Goal: Transaction & Acquisition: Purchase product/service

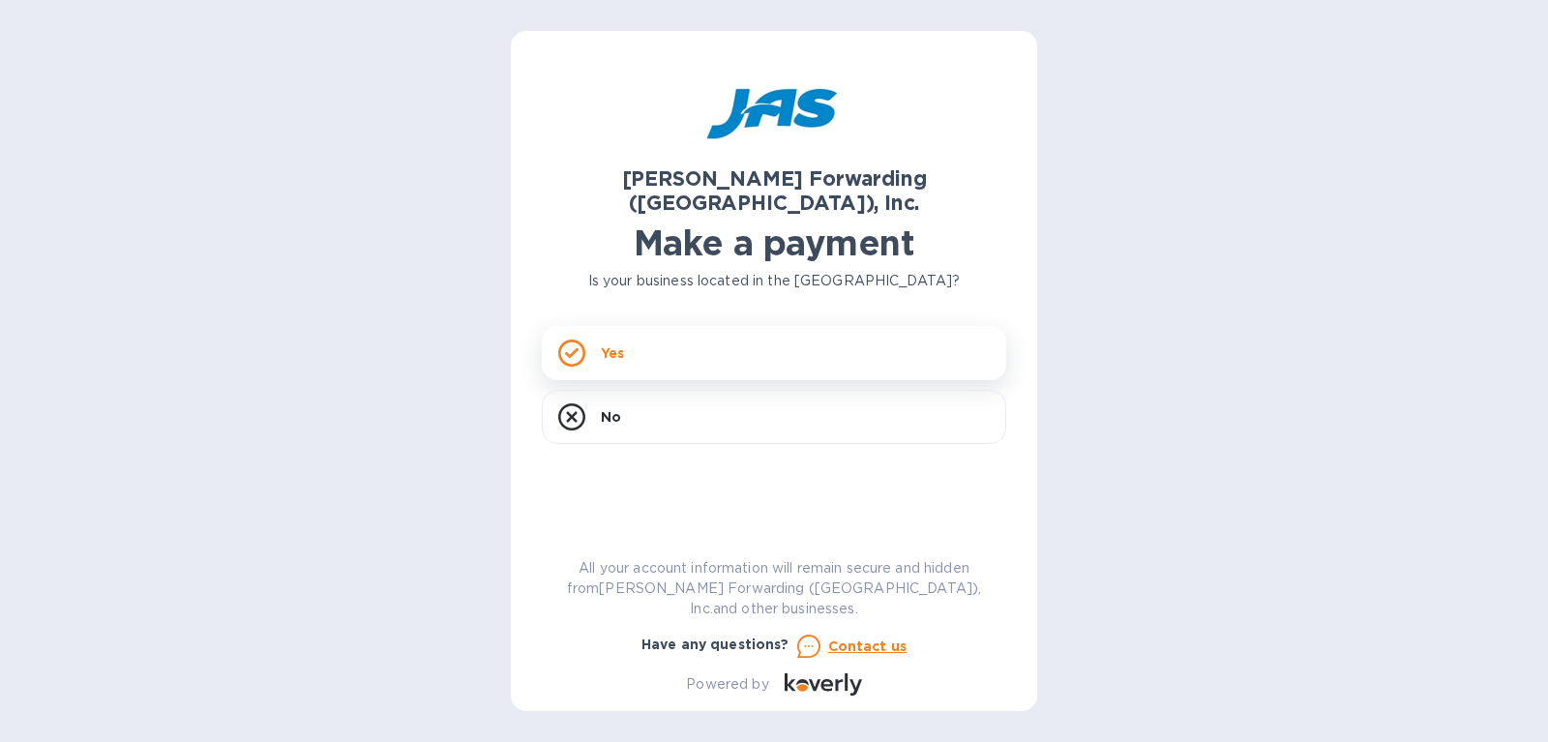
click at [579, 340] on icon at bounding box center [571, 353] width 27 height 27
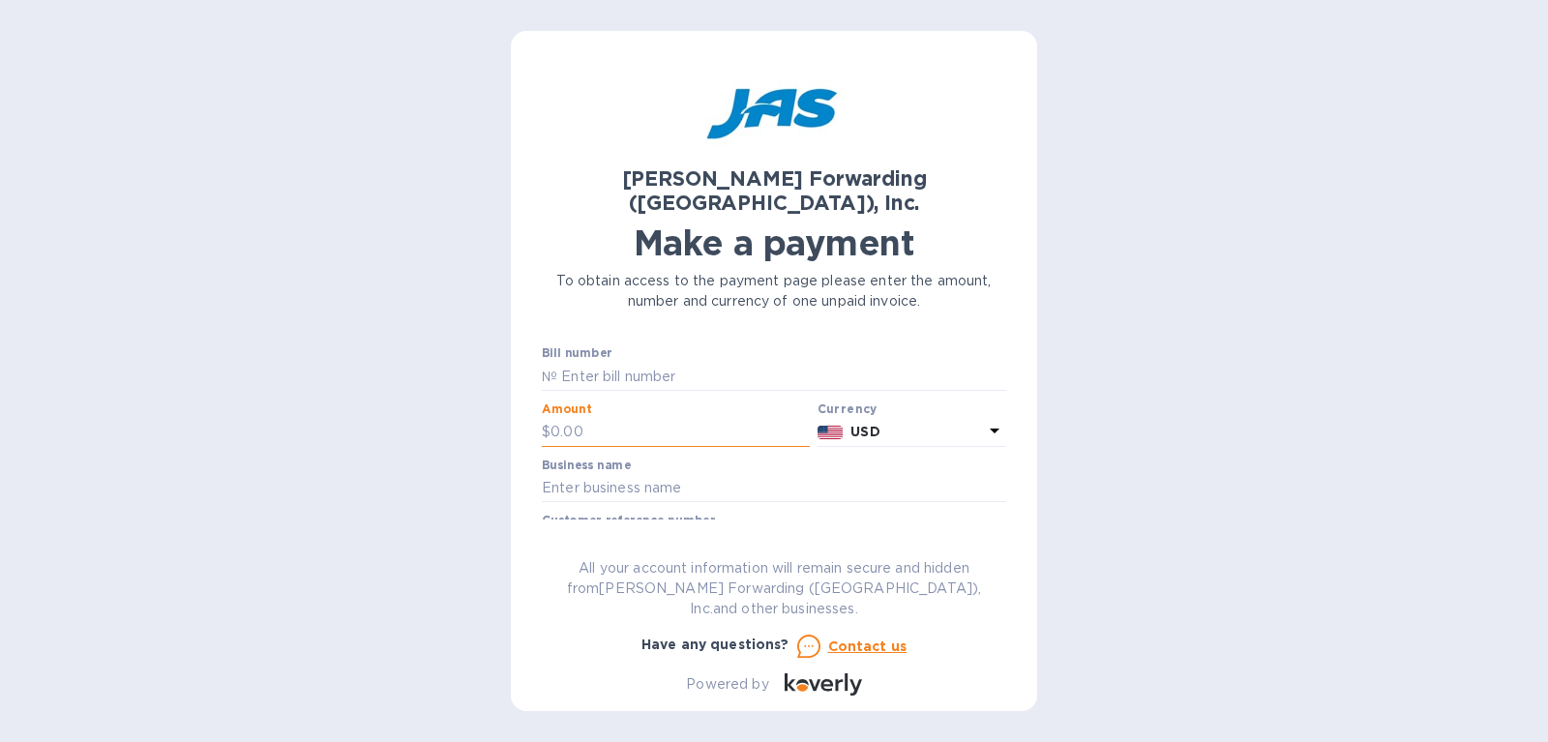
click at [585, 418] on input "text" at bounding box center [679, 432] width 259 height 29
type input "535.42"
click at [823, 474] on input "text" at bounding box center [774, 488] width 464 height 29
type input "Flexart"
paste input "LAX503308151"
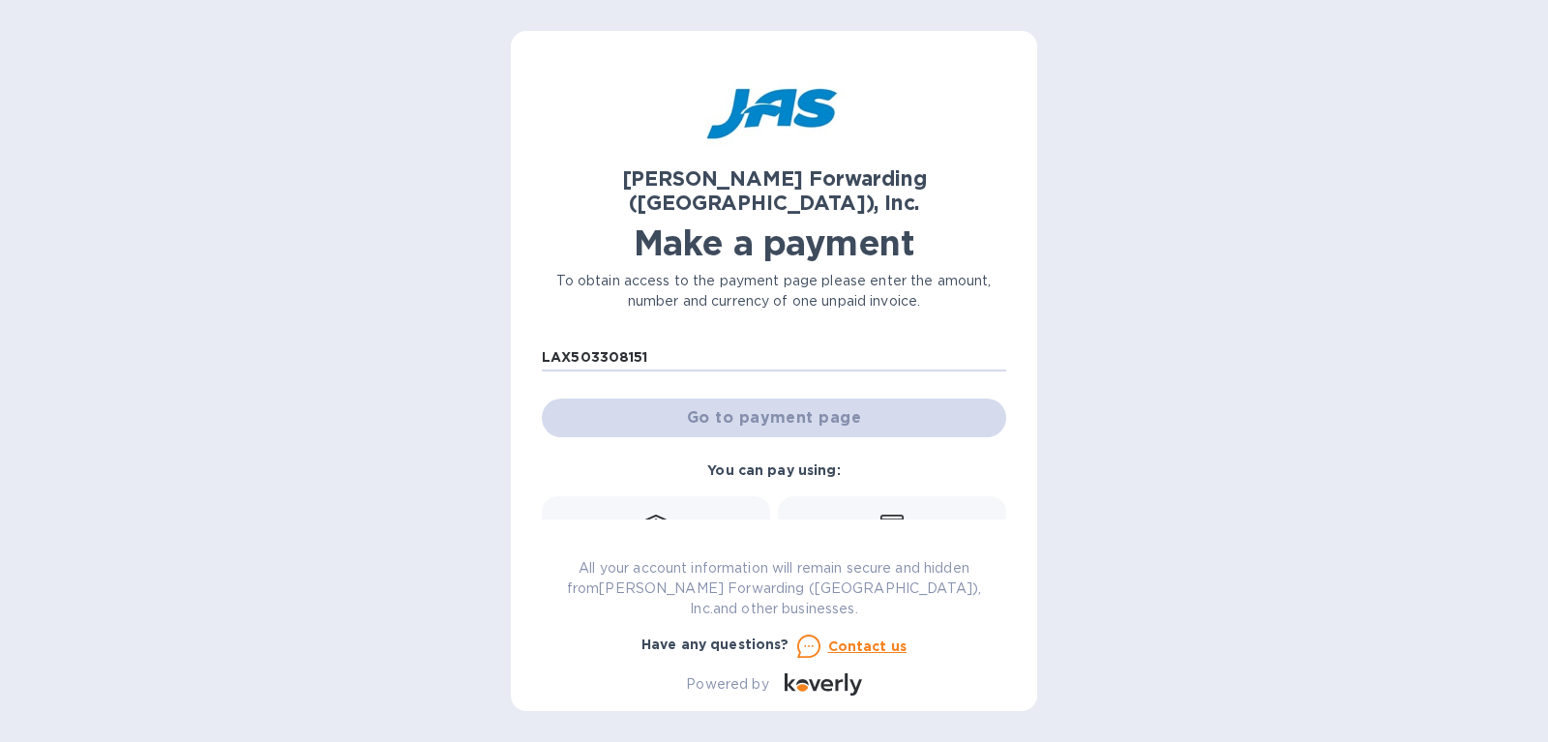
scroll to position [188, 0]
type input "LAX503308151"
click at [778, 394] on div "Go to payment page" at bounding box center [774, 417] width 472 height 46
click at [886, 513] on div "Credit card and more..." at bounding box center [891, 549] width 203 height 74
click at [878, 553] on div "[PERSON_NAME] Forwarding ([GEOGRAPHIC_DATA]), Inc. Make a payment To obtain acc…" at bounding box center [774, 379] width 464 height 634
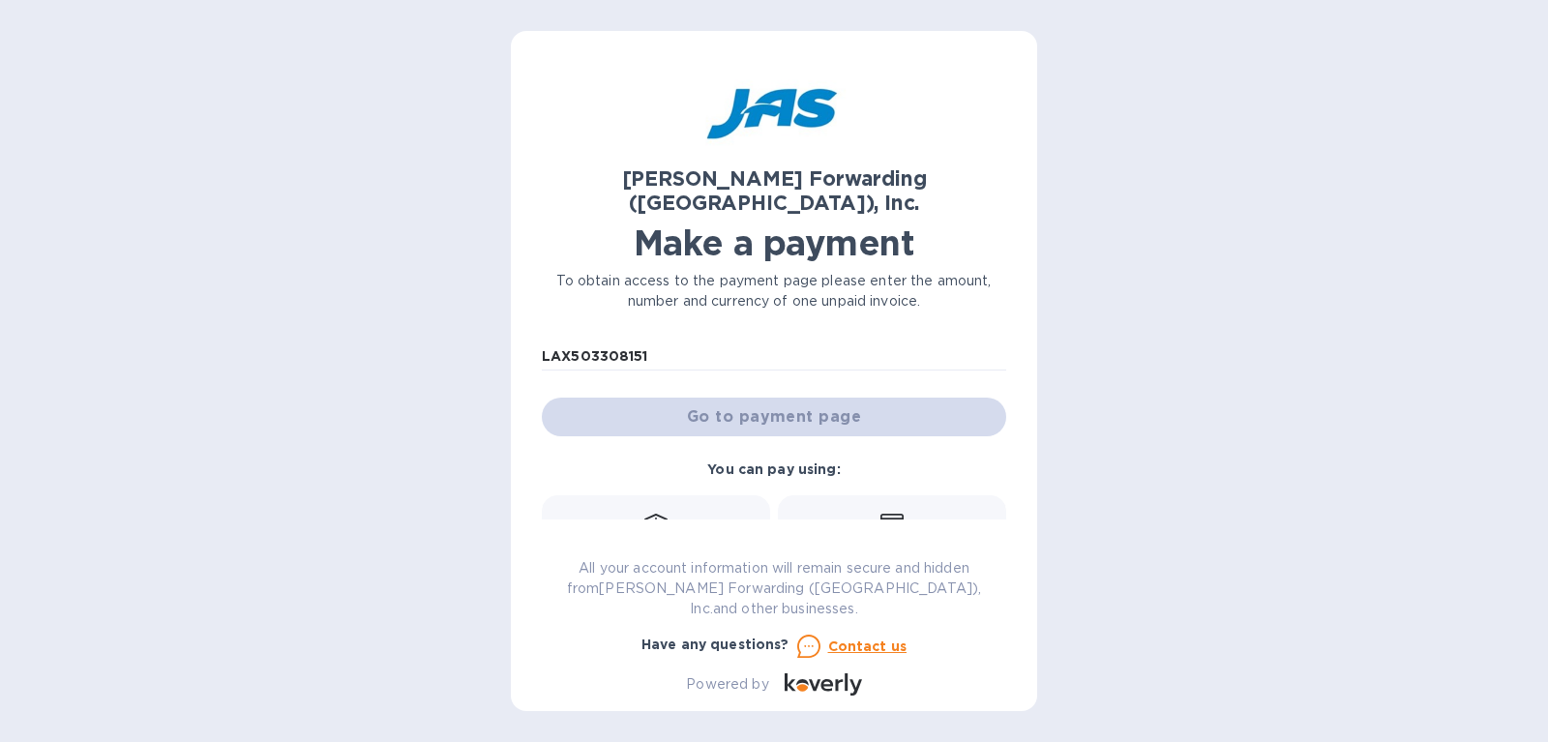
scroll to position [0, 0]
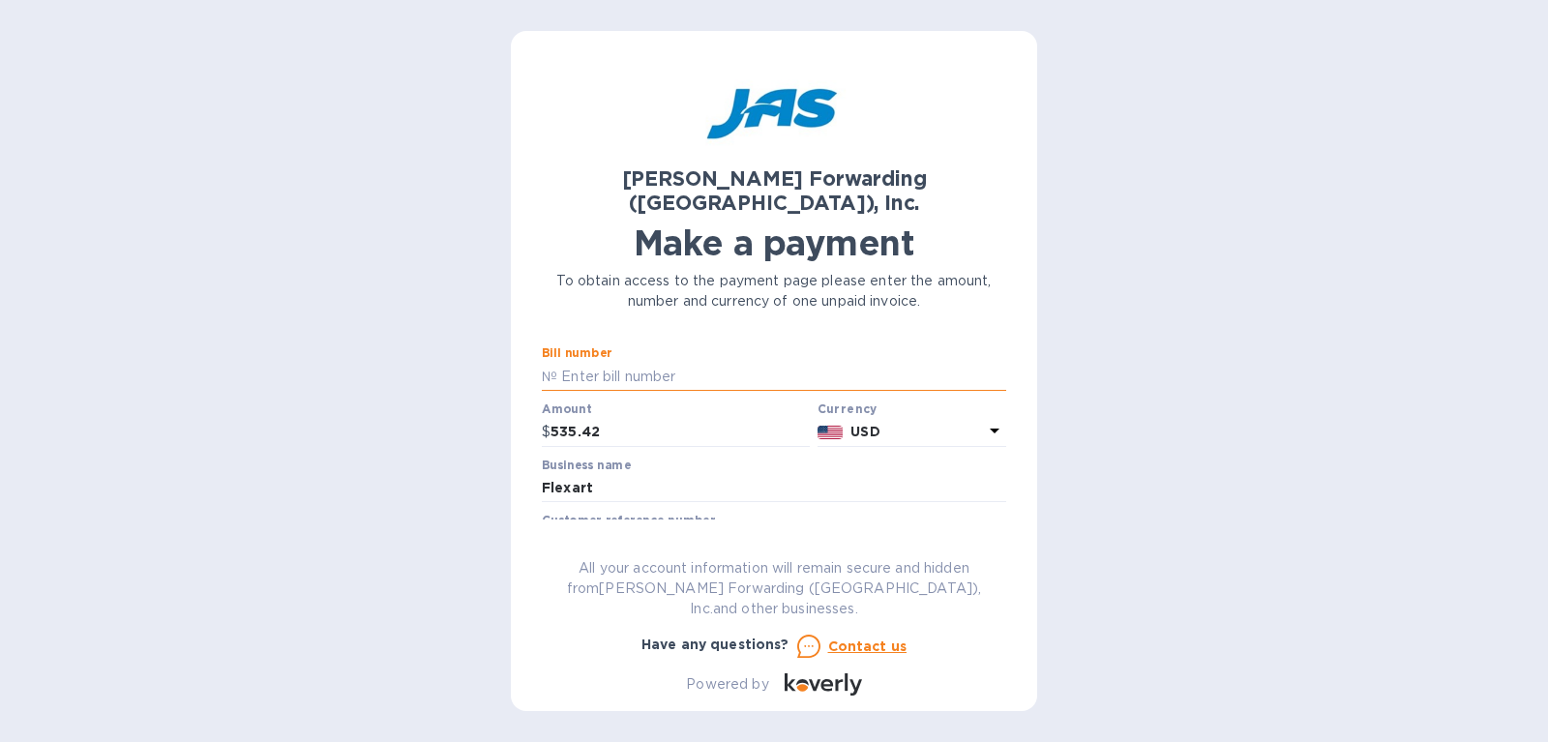
click at [647, 362] on input "text" at bounding box center [781, 376] width 449 height 29
type input "B"
drag, startPoint x: 653, startPoint y: 518, endPoint x: 487, endPoint y: 511, distance: 166.5
click at [542, 529] on input "LAX503308151" at bounding box center [774, 543] width 464 height 29
click at [553, 367] on p "№" at bounding box center [549, 377] width 15 height 20
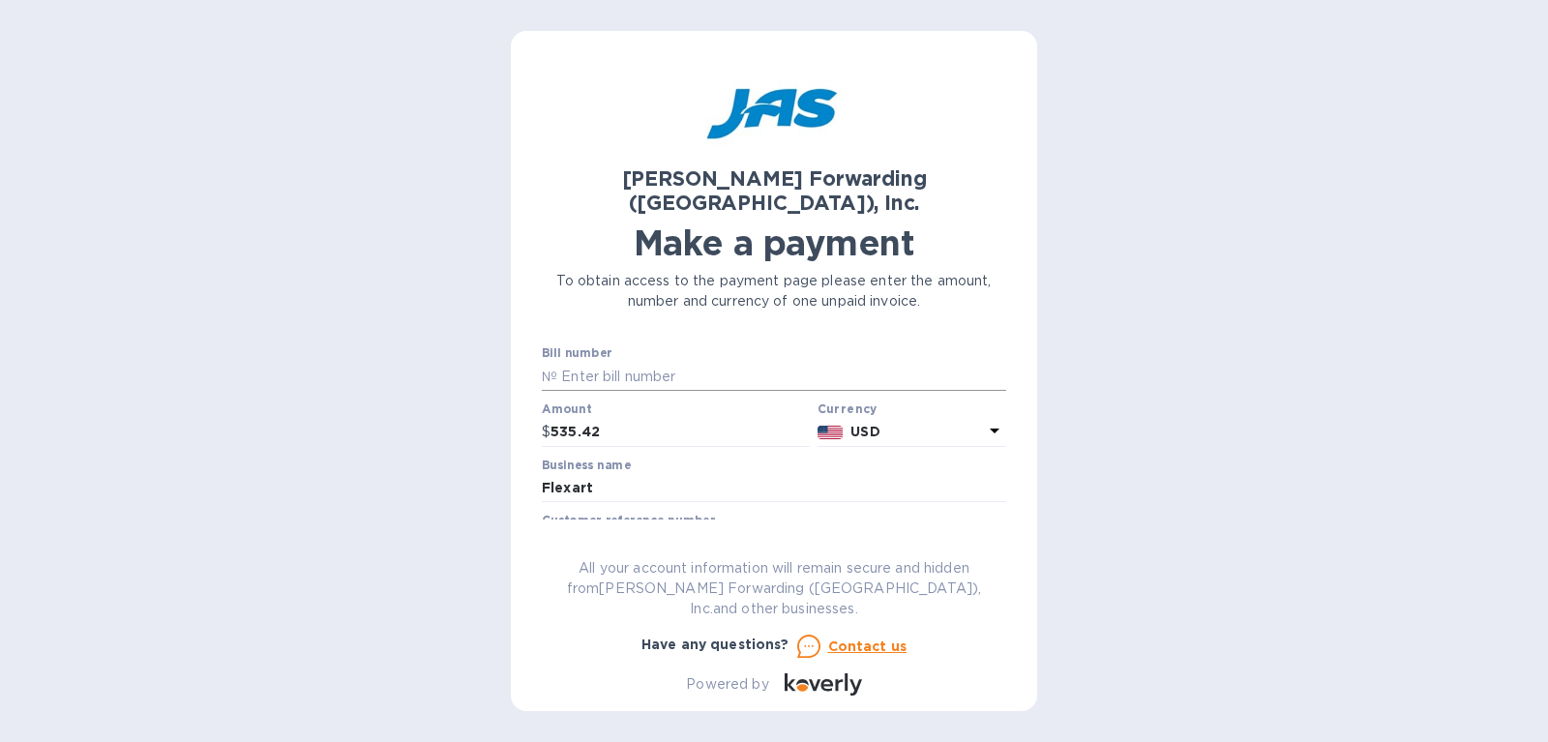
click at [552, 367] on p "№" at bounding box center [549, 377] width 15 height 20
click at [556, 367] on p "№" at bounding box center [549, 377] width 15 height 20
click at [570, 362] on input "text" at bounding box center [781, 376] width 449 height 29
paste input "LAX503308151"
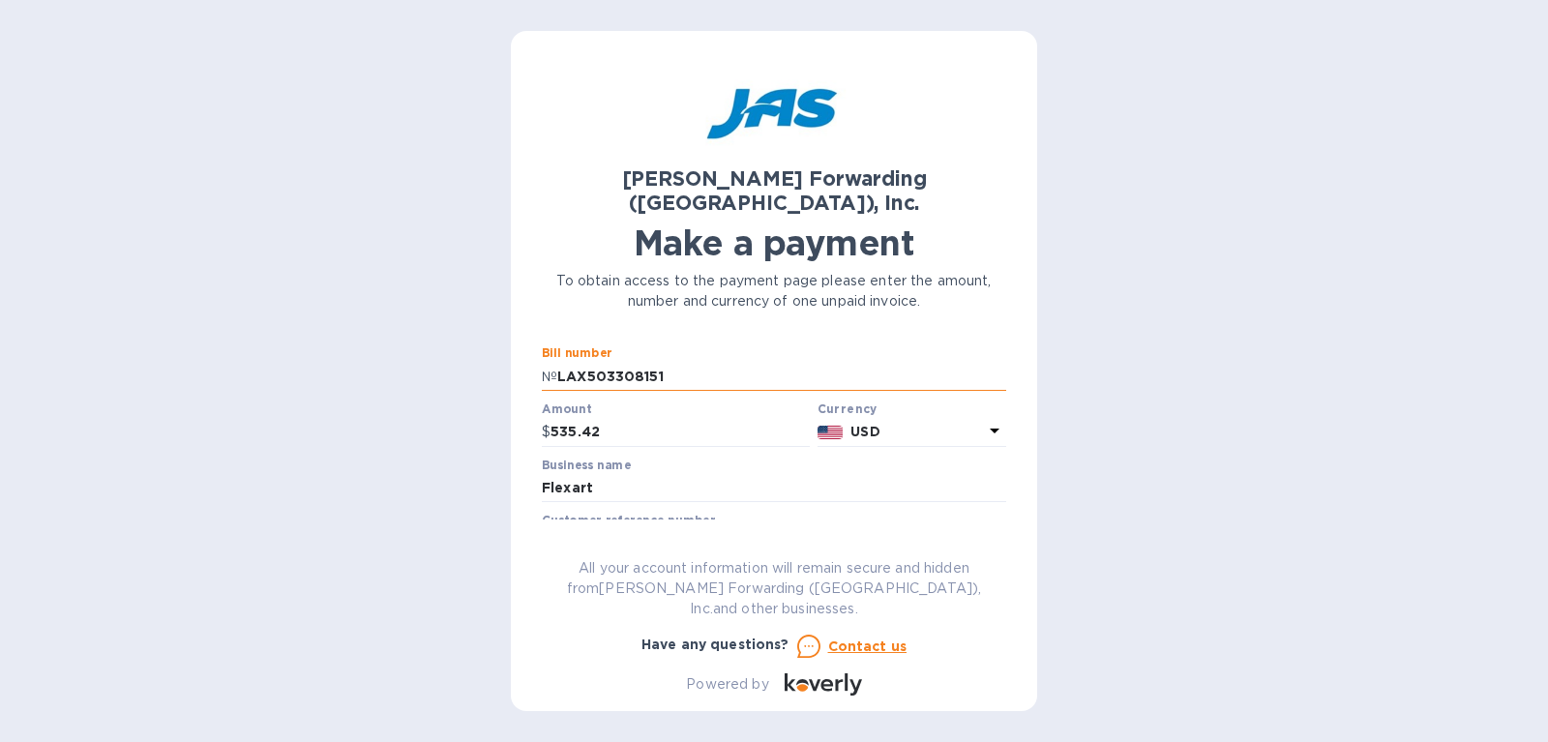
click at [570, 362] on input "LAX503308151" at bounding box center [781, 376] width 449 height 29
type input "LAX503308151"
drag, startPoint x: 663, startPoint y: 521, endPoint x: 468, endPoint y: 519, distance: 194.4
click at [542, 529] on input "LAX503308151" at bounding box center [774, 543] width 464 height 29
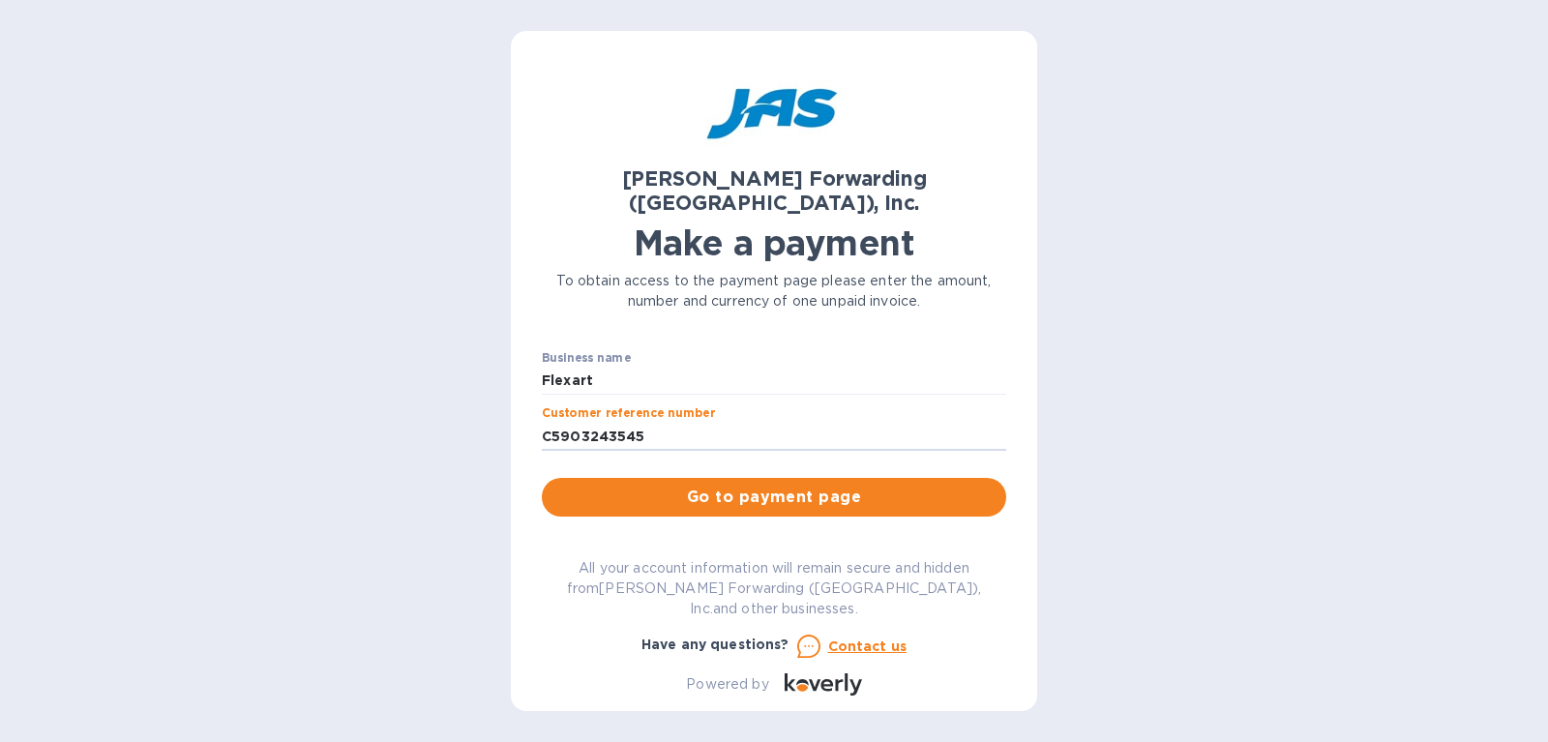
scroll to position [113, 0]
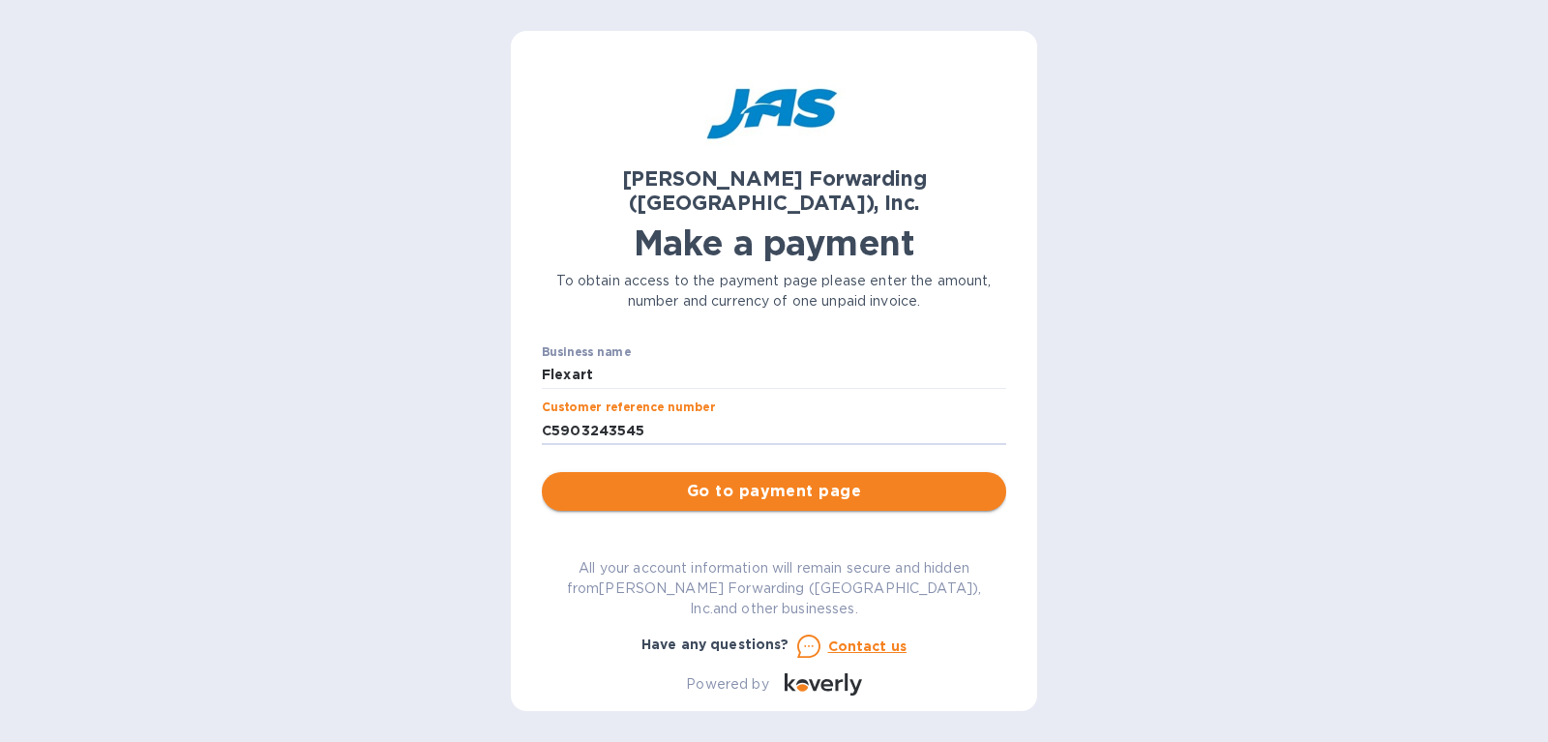
type input "C5903243545"
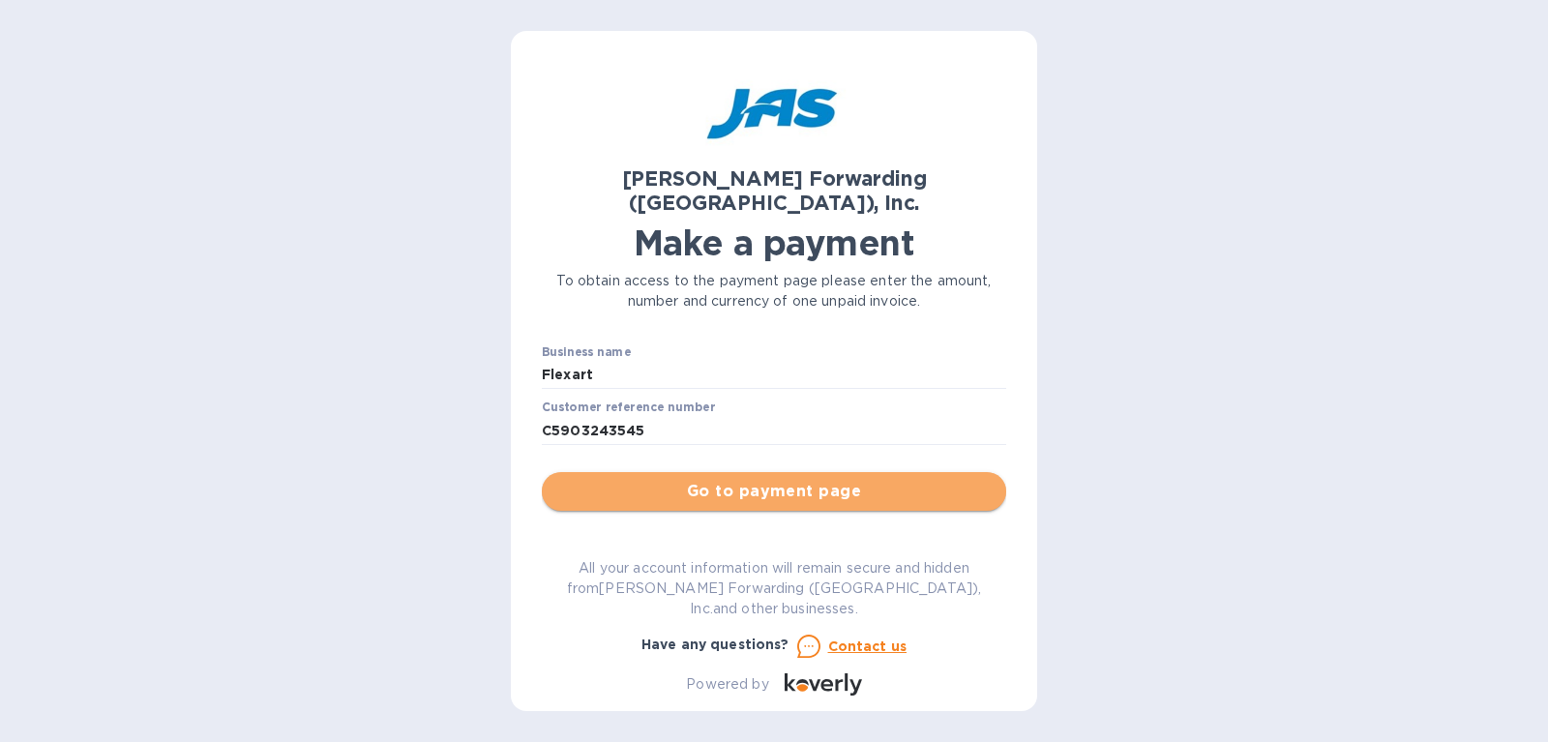
click at [718, 480] on span "Go to payment page" at bounding box center [773, 491] width 433 height 23
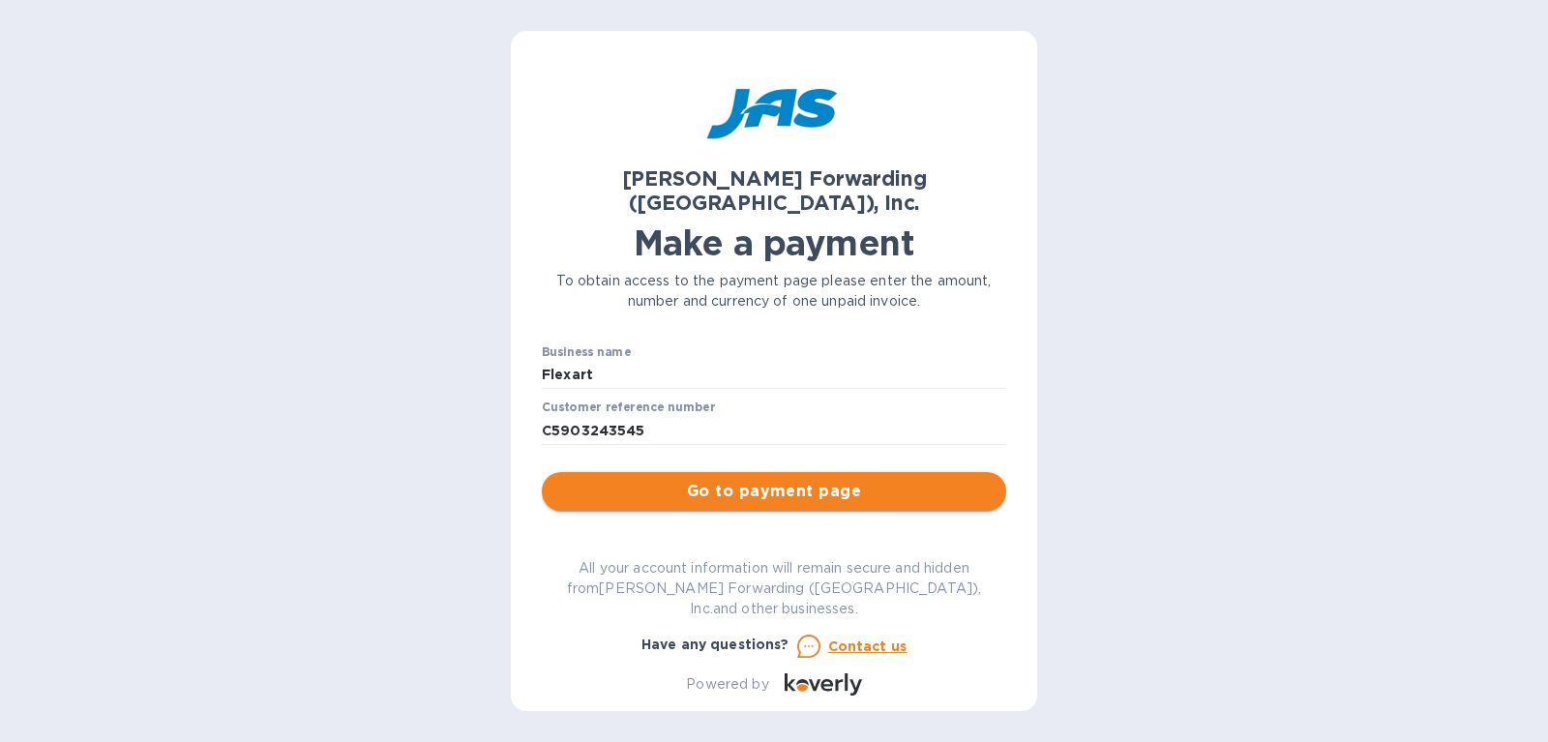
click at [718, 472] on div "Go to payment page" at bounding box center [774, 491] width 472 height 46
